Goal: Navigation & Orientation: Find specific page/section

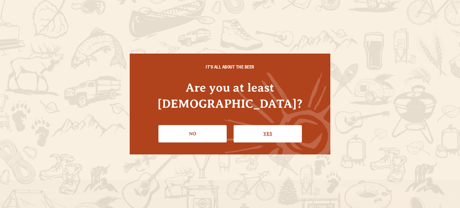
click at [253, 131] on link "Yes" at bounding box center [268, 133] width 68 height 17
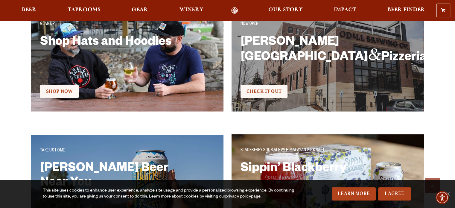
click at [46, 48] on h2 "Shop Hats and Hoodies" at bounding box center [111, 55] width 143 height 39
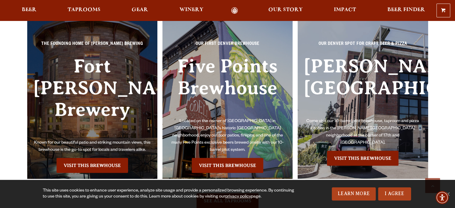
scroll to position [1378, 0]
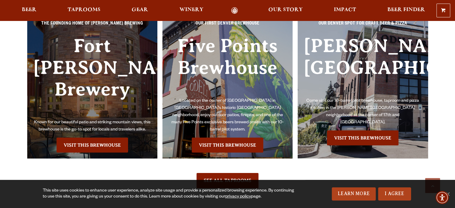
click at [109, 70] on h3 "Fort [PERSON_NAME] Brewery" at bounding box center [92, 77] width 119 height 84
click at [99, 138] on link "Visit this Brewhouse" at bounding box center [93, 145] width 72 height 15
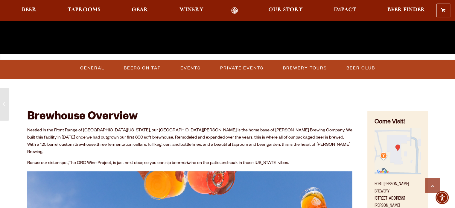
scroll to position [240, 0]
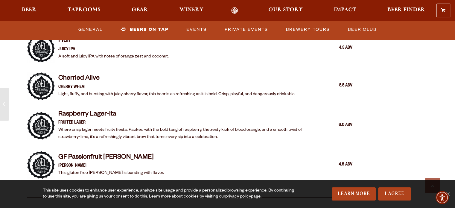
click at [411, 87] on div "Brewhouse Overview Nestled in the Front Range of [GEOGRAPHIC_DATA][US_STATE], o…" at bounding box center [227, 147] width 431 height 2216
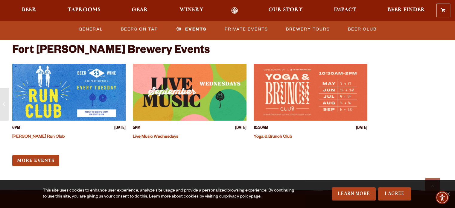
scroll to position [2336, 0]
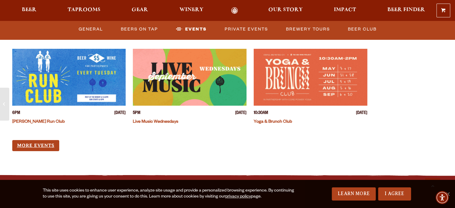
click at [49, 140] on link "More Events" at bounding box center [35, 145] width 47 height 11
